Goal: Information Seeking & Learning: Learn about a topic

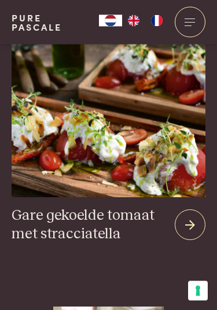
scroll to position [2896, 0]
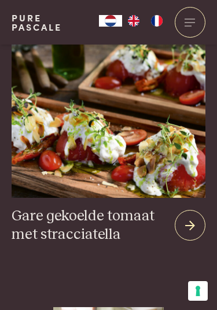
click at [190, 217] on icon at bounding box center [190, 225] width 10 height 17
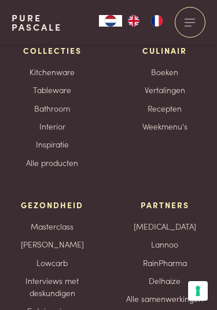
scroll to position [2522, 0]
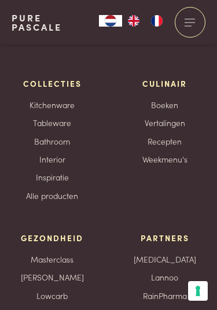
click at [158, 135] on link "Recepten" at bounding box center [164, 141] width 34 height 12
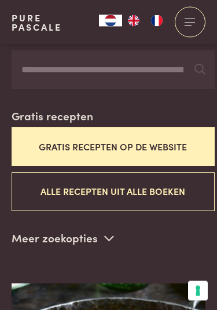
click at [53, 183] on button "Alle recepten uit alle boeken" at bounding box center [113, 192] width 203 height 39
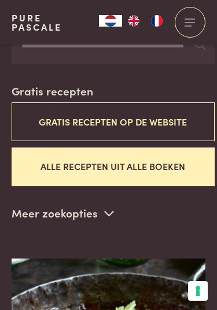
scroll to position [325, 0]
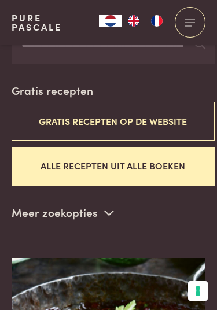
click at [107, 207] on icon at bounding box center [109, 212] width 10 height 11
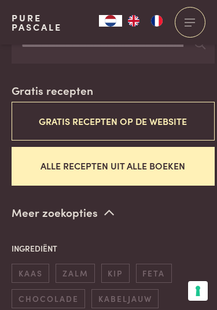
click at [155, 264] on span "feta" at bounding box center [154, 272] width 36 height 19
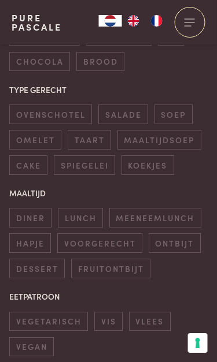
scroll to position [639, 2]
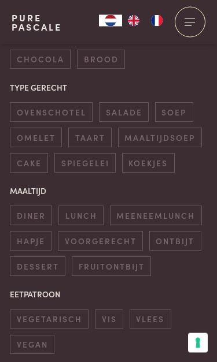
click at [46, 103] on span "ovenschotel" at bounding box center [51, 112] width 83 height 19
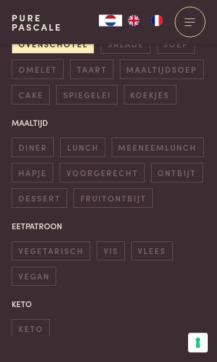
scroll to position [709, 0]
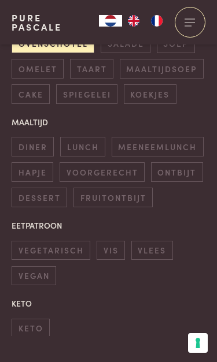
click at [31, 137] on span "diner" at bounding box center [33, 146] width 42 height 19
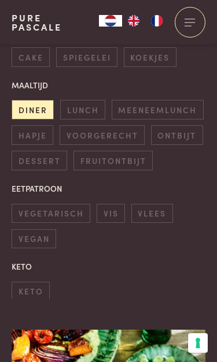
scroll to position [751, 0]
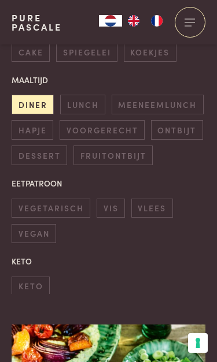
click at [32, 199] on span "vegetarisch" at bounding box center [51, 208] width 79 height 19
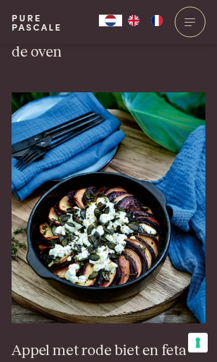
scroll to position [1635, 0]
click at [89, 205] on img at bounding box center [108, 207] width 193 height 231
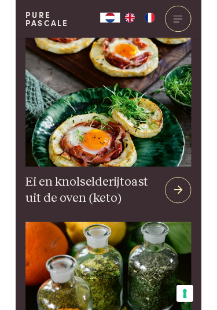
scroll to position [1711, 0]
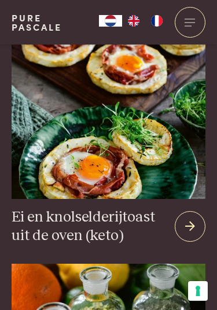
click at [98, 208] on h3 "Ei en knolselderijtoast uit de oven (keto)" at bounding box center [89, 226] width 154 height 37
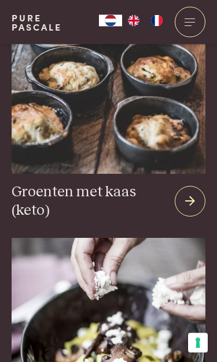
scroll to position [2000, 0]
click at [159, 109] on img at bounding box center [108, 87] width 193 height 173
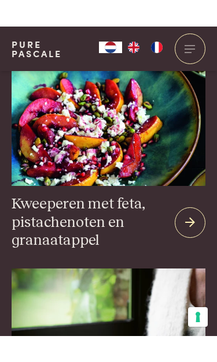
scroll to position [1991, 0]
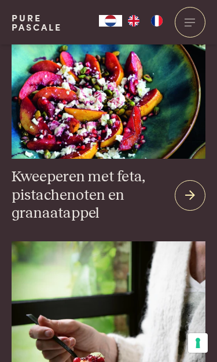
click at [195, 180] on div at bounding box center [189, 195] width 31 height 31
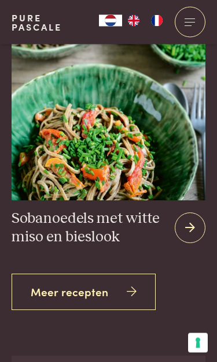
scroll to position [2876, 0]
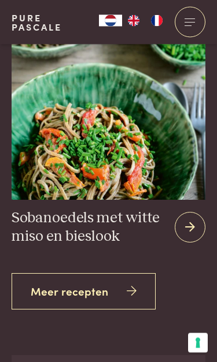
click at [185, 219] on icon at bounding box center [190, 227] width 10 height 17
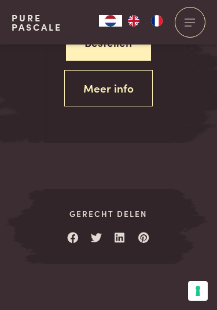
scroll to position [1407, 0]
